Goal: Task Accomplishment & Management: Manage account settings

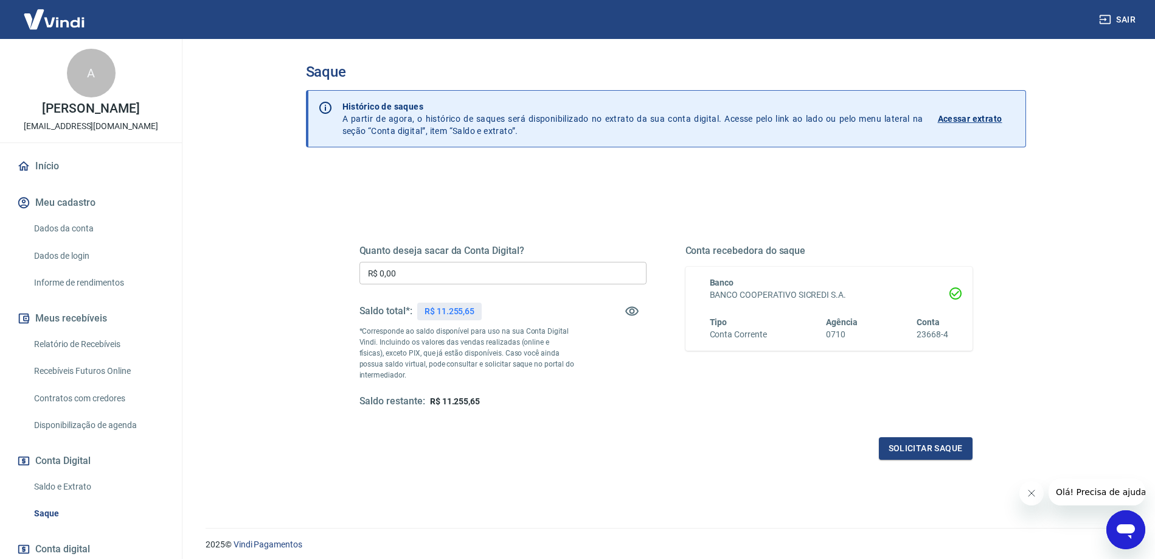
click at [395, 273] on input "R$ 0,00" at bounding box center [503, 273] width 287 height 23
type input "R$ 6.255,65"
click at [927, 453] on button "Solicitar saque" at bounding box center [926, 448] width 94 height 23
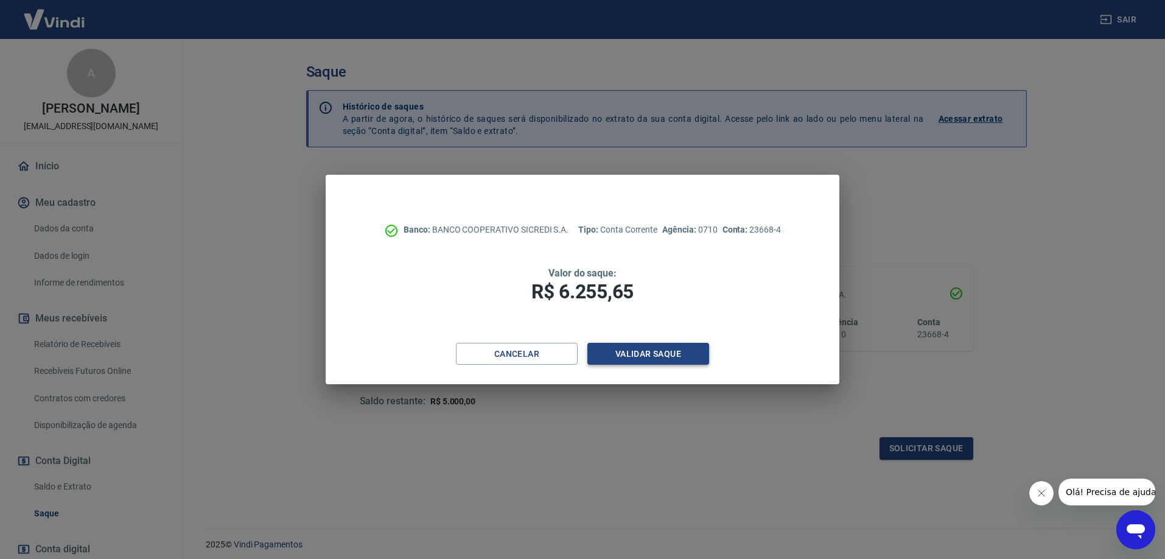
drag, startPoint x: 656, startPoint y: 348, endPoint x: 657, endPoint y: 356, distance: 8.0
click at [657, 356] on button "Validar saque" at bounding box center [648, 354] width 122 height 23
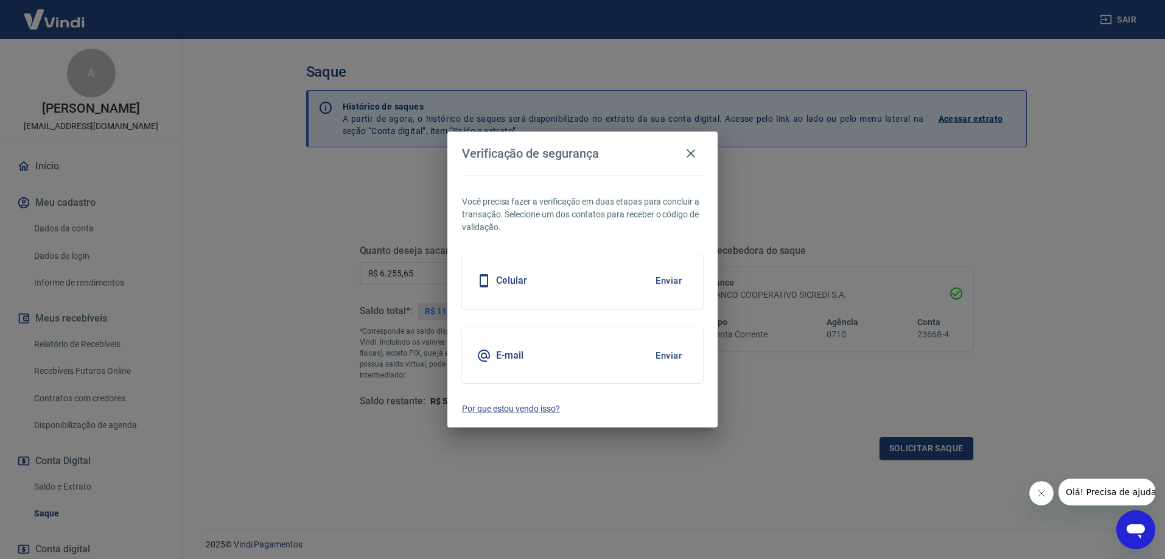
click at [662, 357] on button "Enviar" at bounding box center [669, 356] width 40 height 26
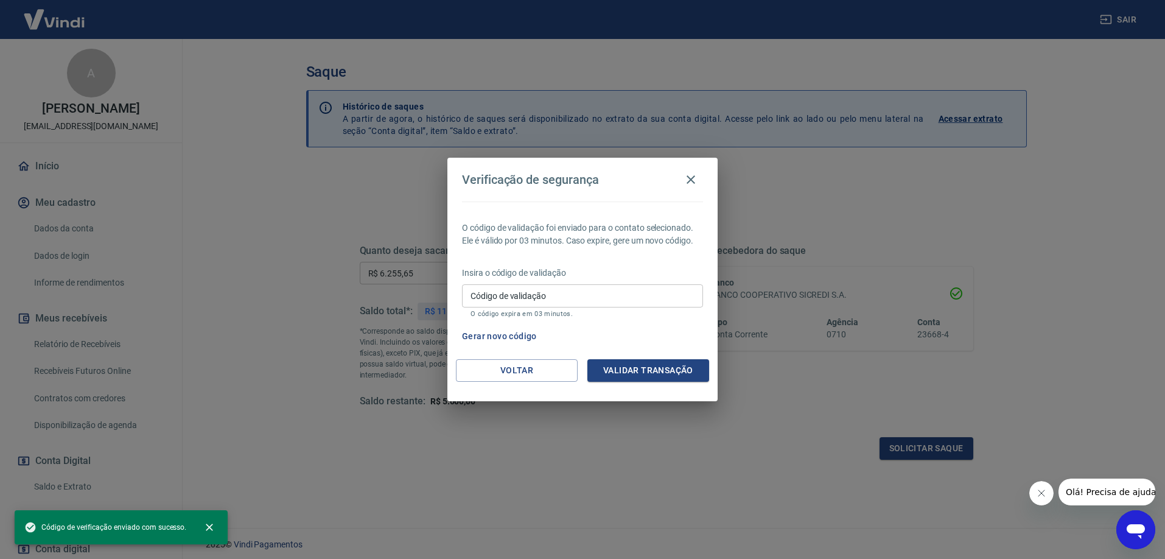
click at [556, 279] on div "Insira o código de validação Código de validação Código de validação O código e…" at bounding box center [582, 293] width 241 height 53
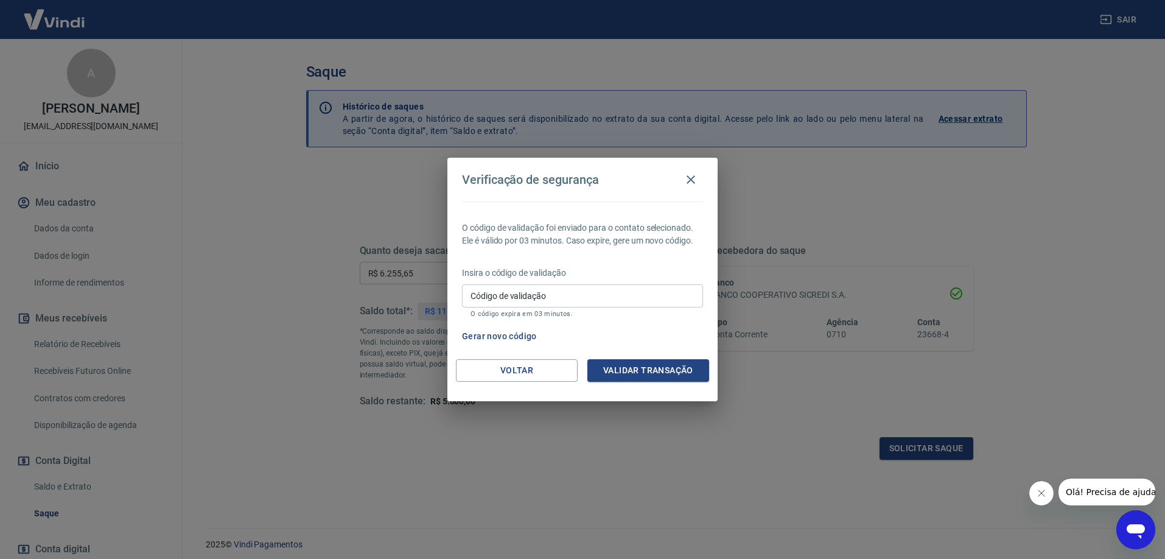
click at [554, 286] on input "Código de validação" at bounding box center [582, 295] width 241 height 23
type input "786419"
click at [652, 372] on button "Validar transação" at bounding box center [648, 370] width 122 height 23
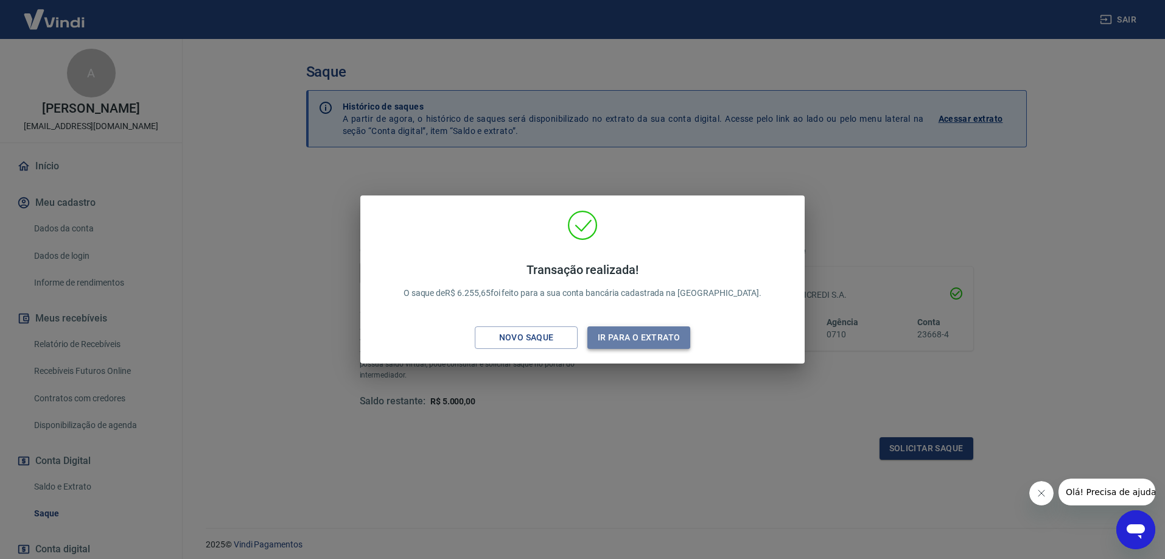
click at [643, 341] on button "Ir para o extrato" at bounding box center [638, 337] width 103 height 23
